Goal: Task Accomplishment & Management: Manage account settings

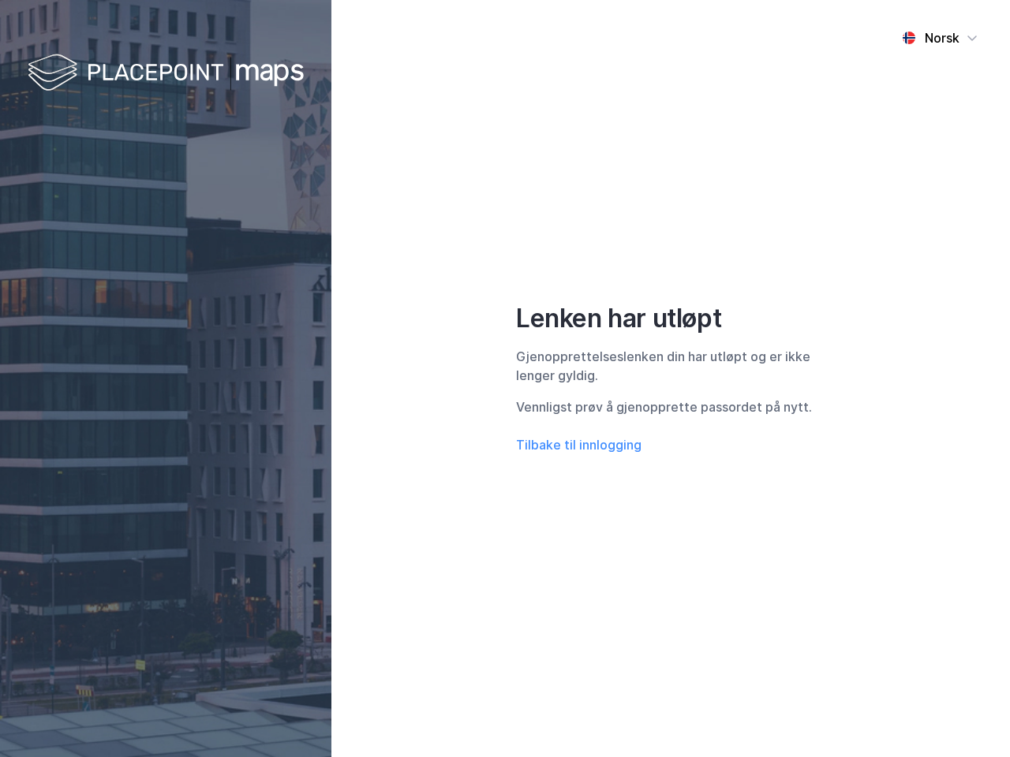
click at [505, 379] on div "Norsk Lenken har utløpt Gjenopprettelseslenken din har utløpt og er ikke lenger…" at bounding box center [670, 378] width 679 height 757
click at [166, 73] on img at bounding box center [166, 73] width 276 height 47
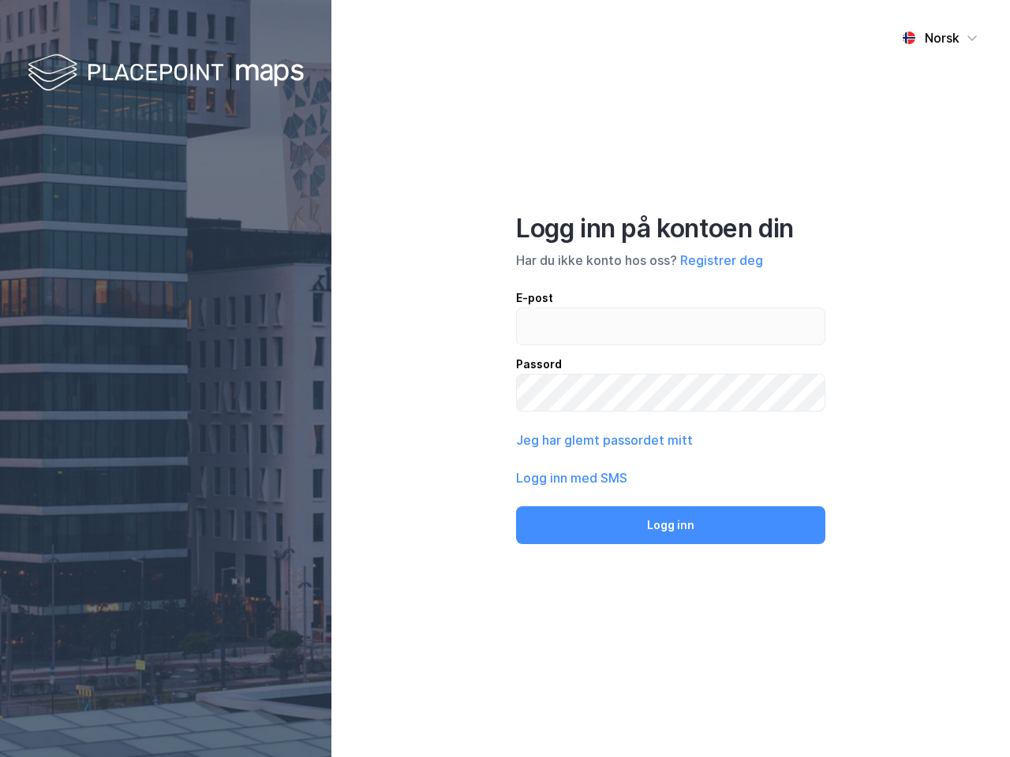
click at [940, 38] on div "Norsk" at bounding box center [942, 37] width 35 height 19
click at [578, 445] on button "Jeg har glemt passordet mitt" at bounding box center [604, 440] width 177 height 19
